Goal: Information Seeking & Learning: Learn about a topic

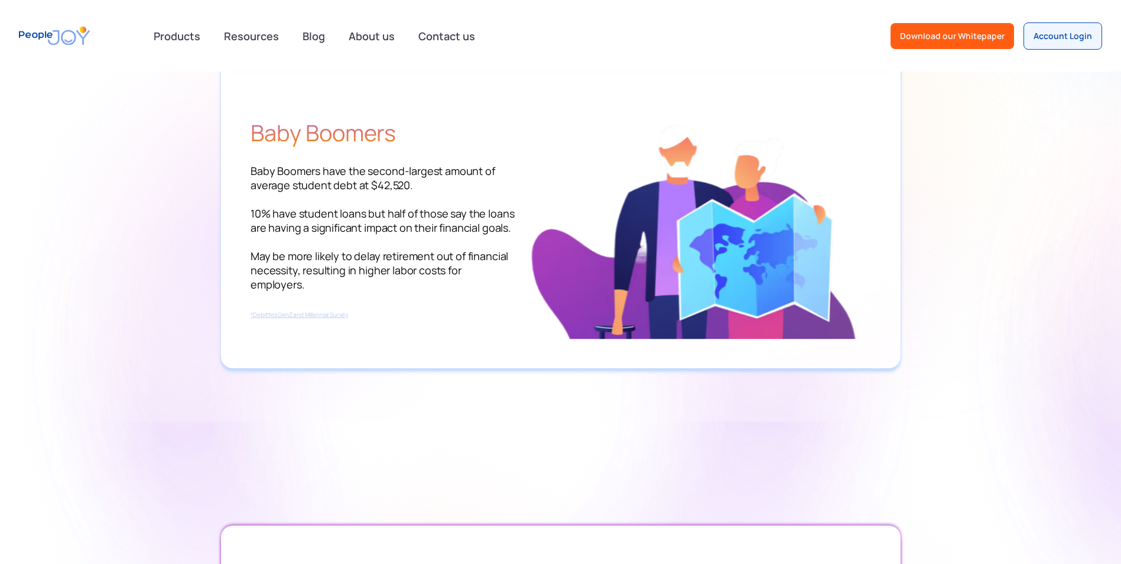
scroll to position [1950, 0]
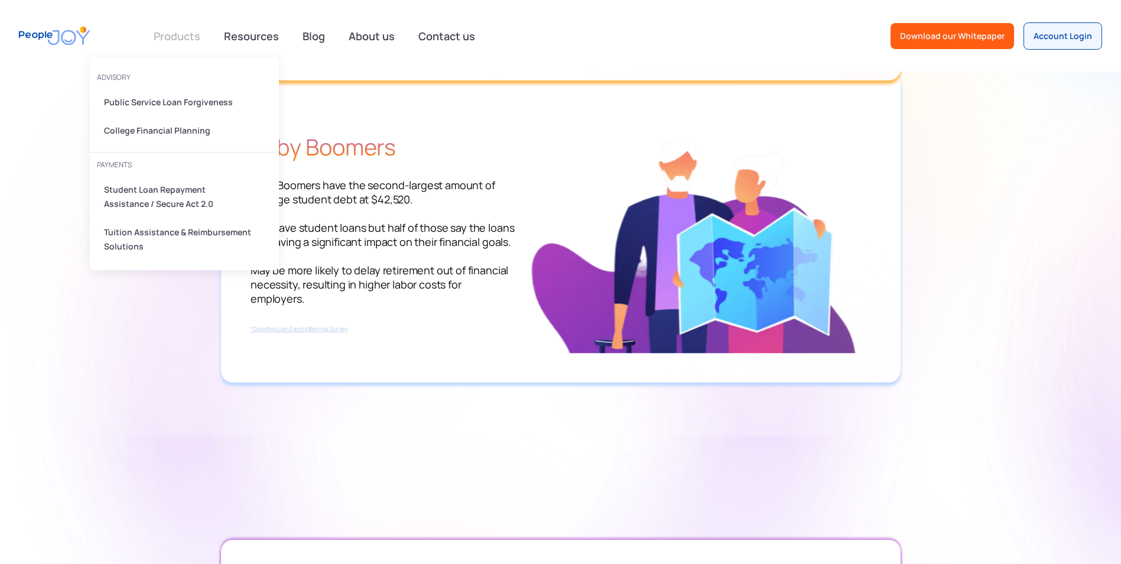
click at [164, 33] on link at bounding box center [177, 36] width 61 height 24
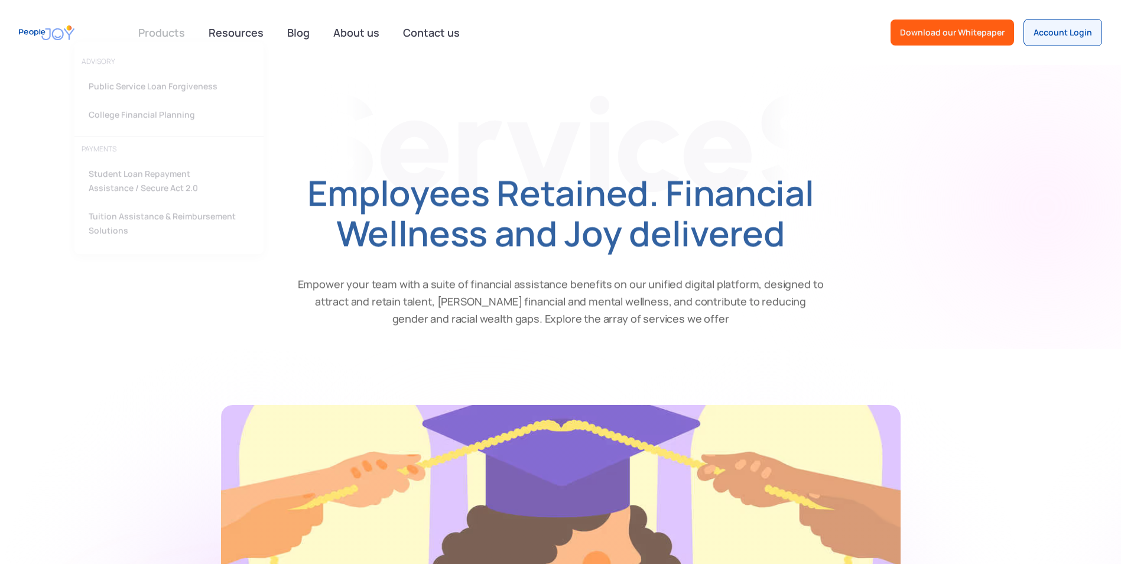
click at [176, 35] on link at bounding box center [161, 33] width 61 height 24
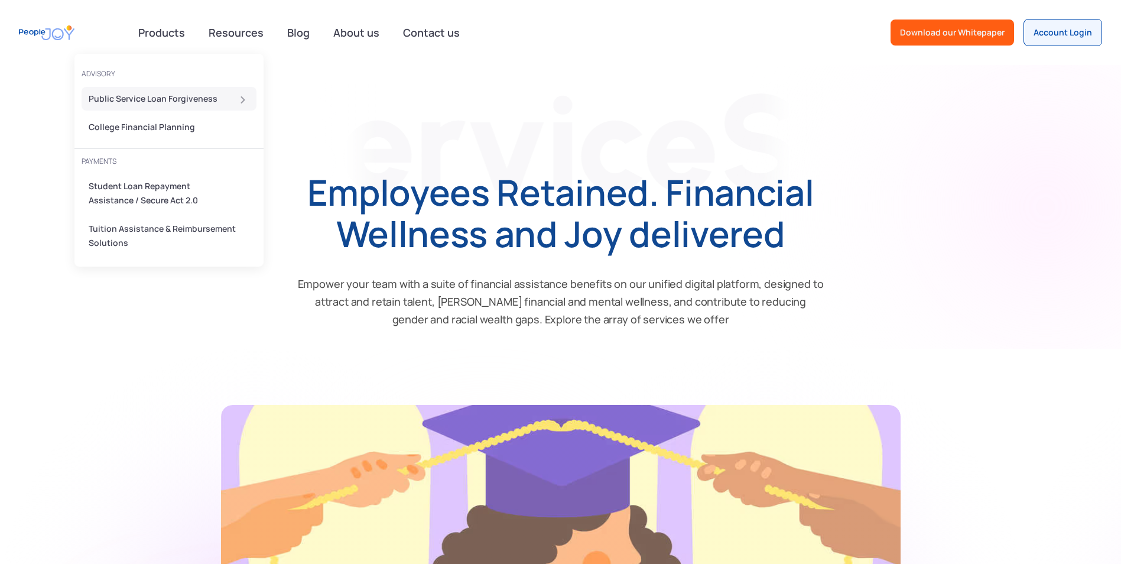
click at [146, 99] on div "Public Service Loan Forgiveness" at bounding box center [166, 99] width 154 height 14
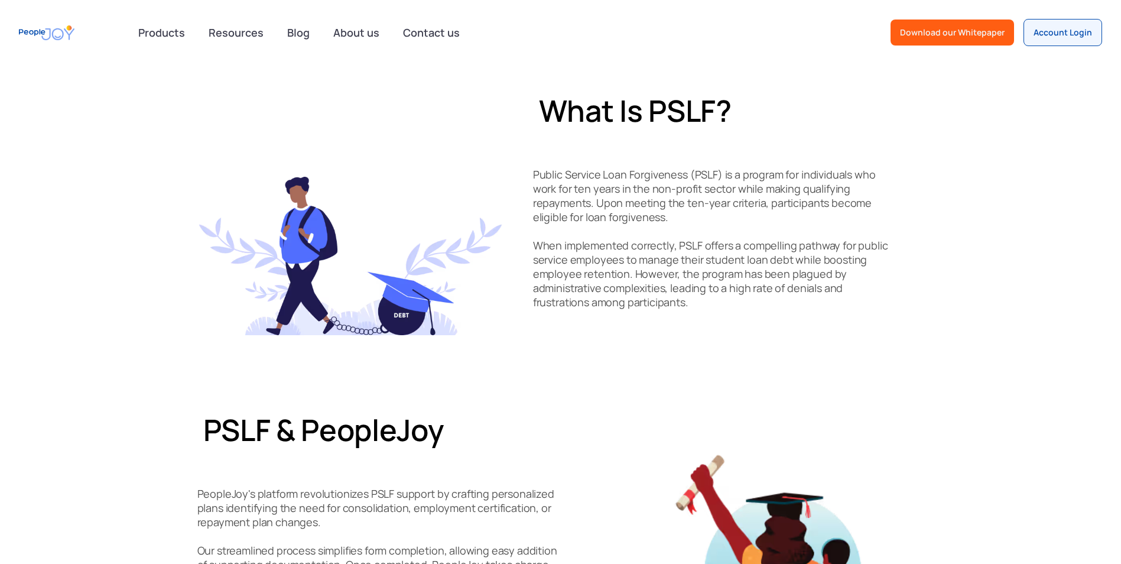
scroll to position [236, 0]
